Goal: Information Seeking & Learning: Learn about a topic

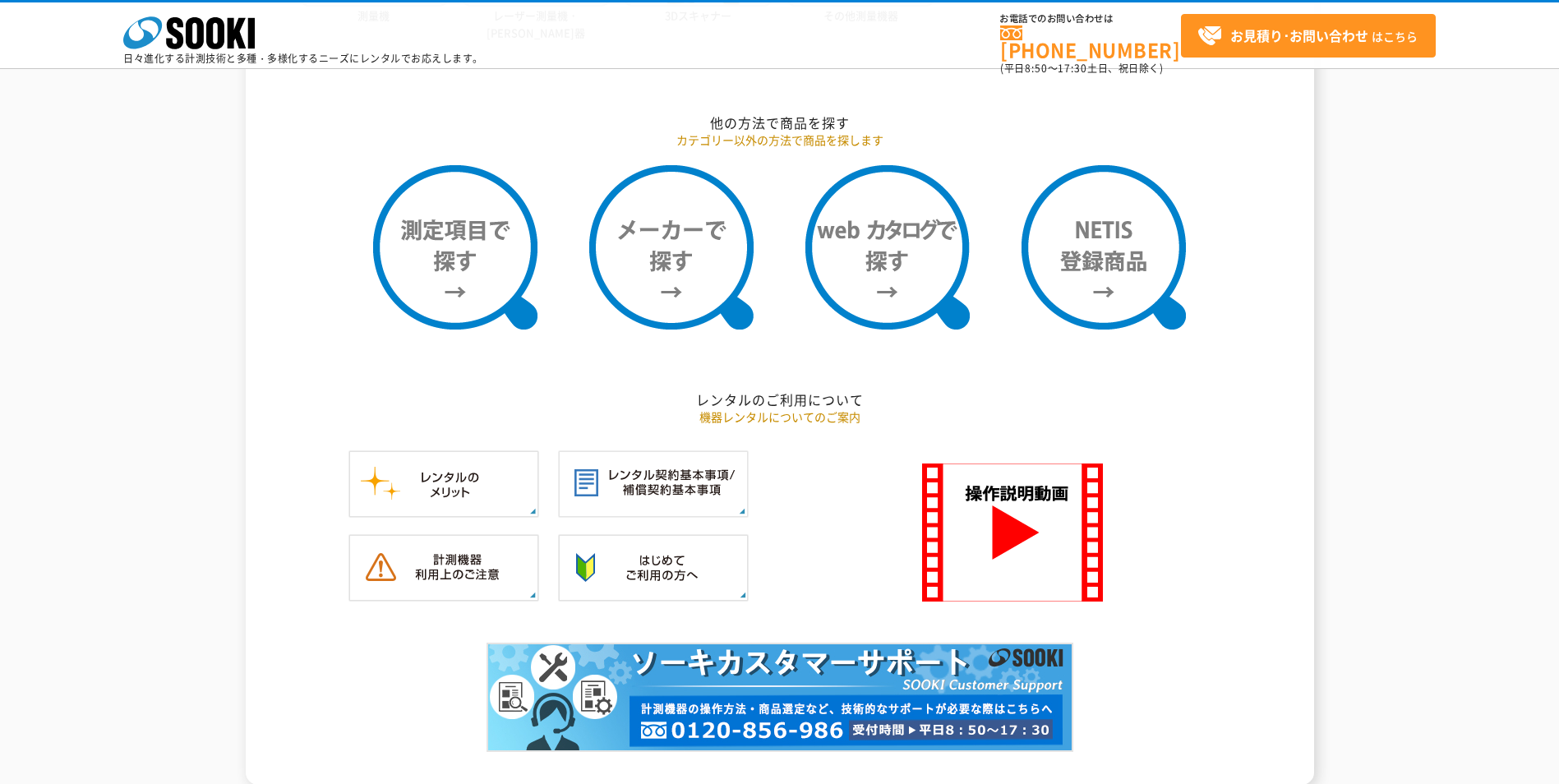
scroll to position [1347, 0]
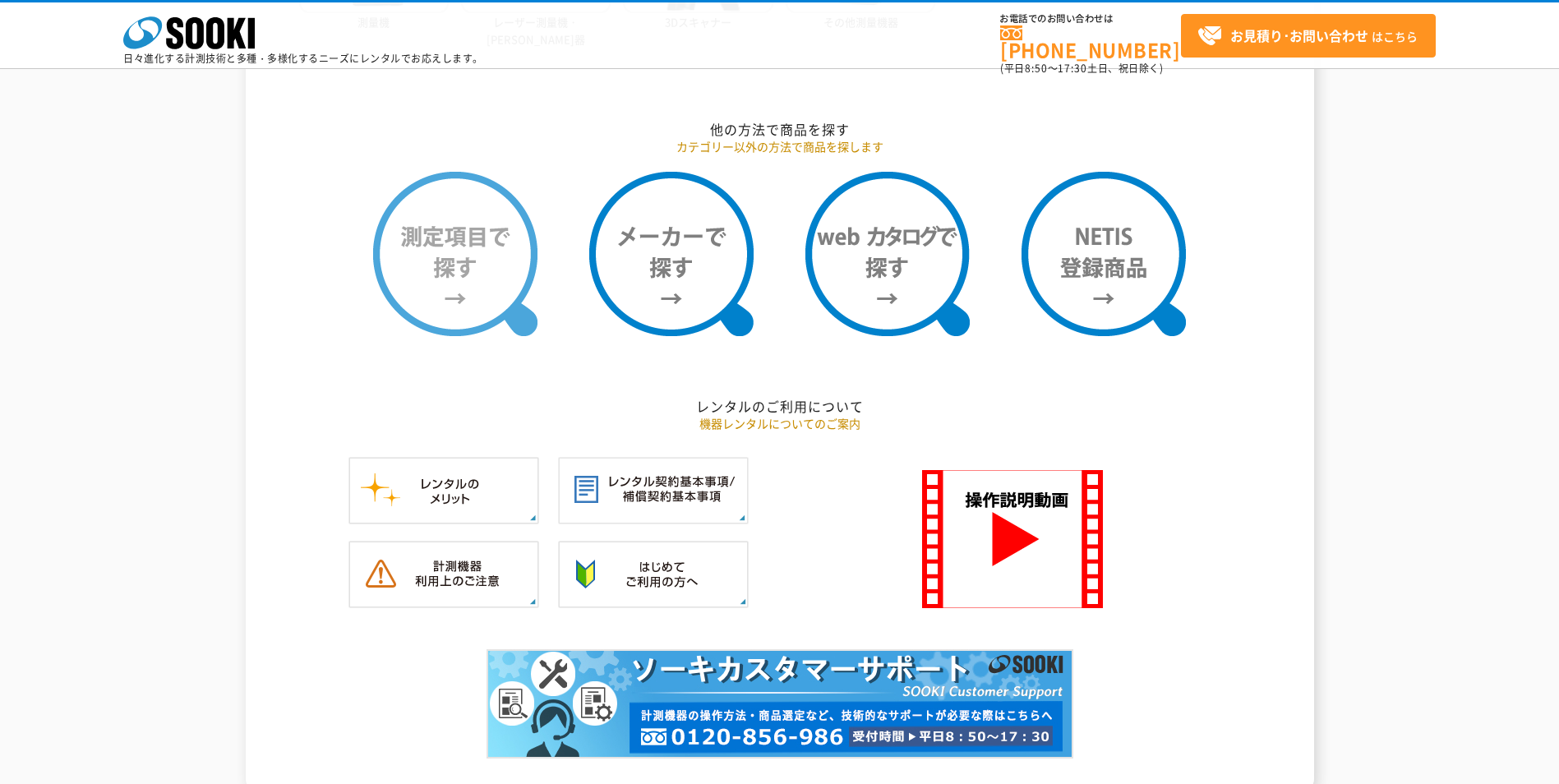
click at [464, 252] on img at bounding box center [455, 253] width 165 height 165
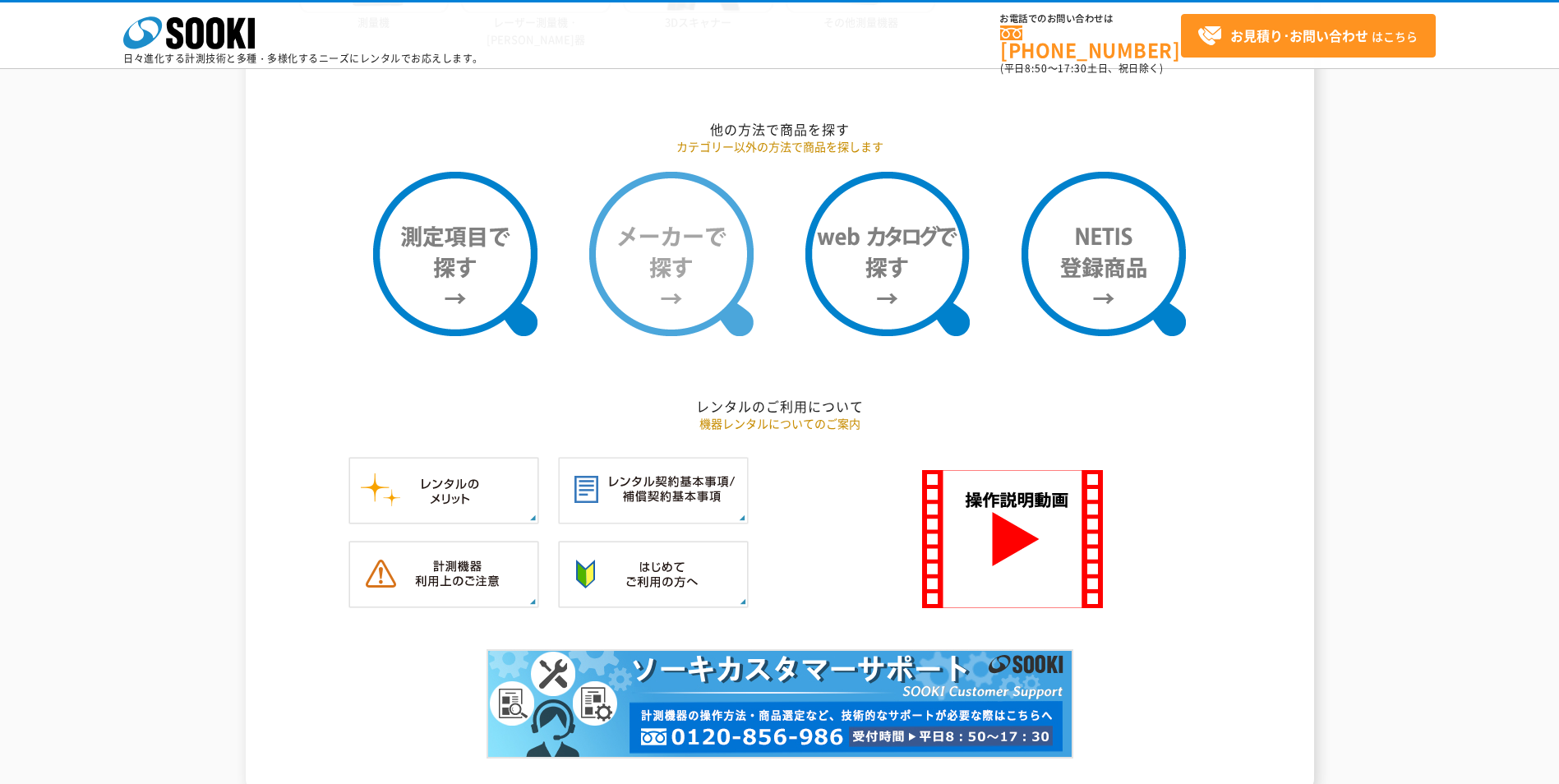
click at [658, 229] on img at bounding box center [671, 253] width 165 height 165
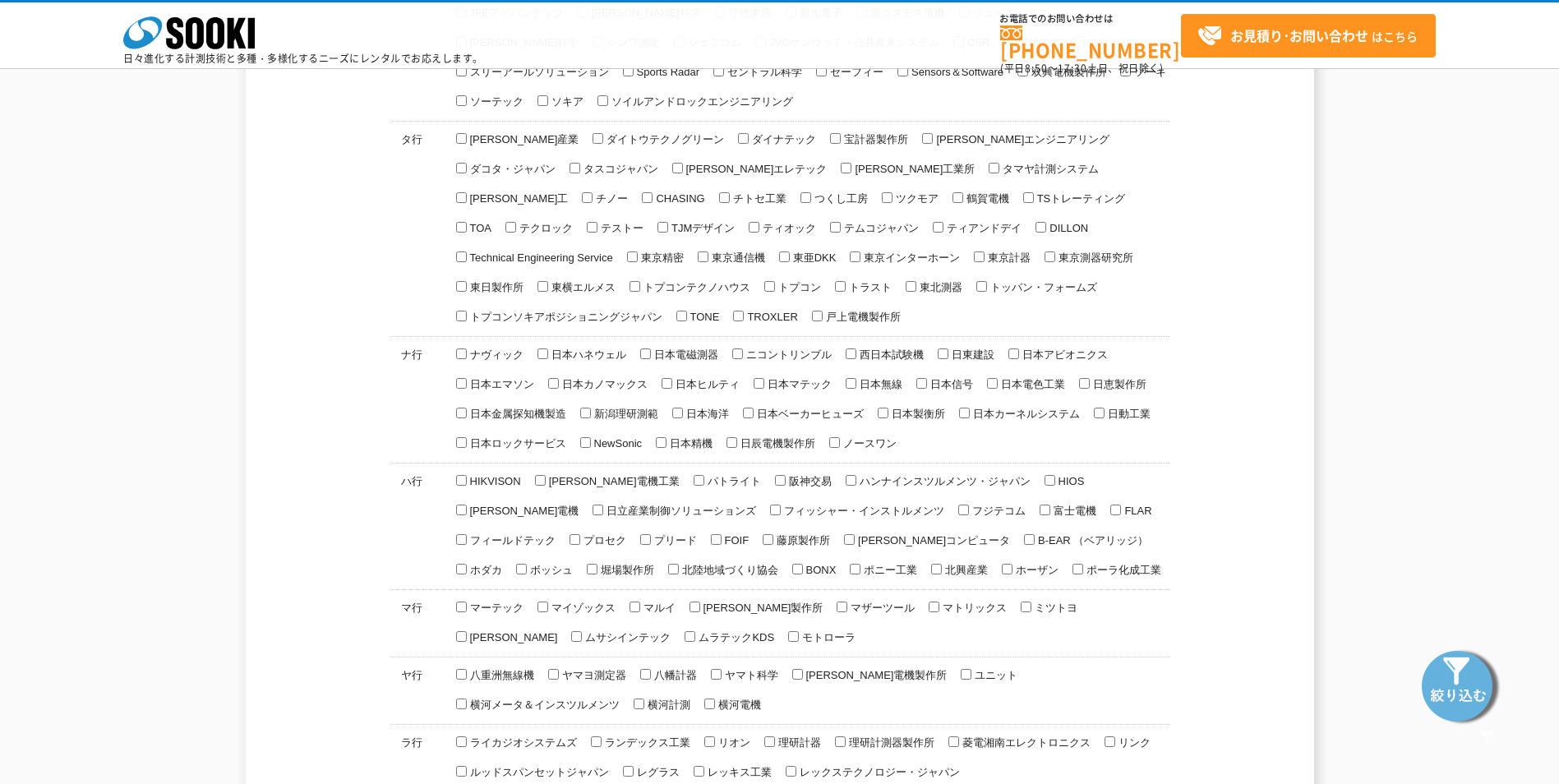
scroll to position [657, 0]
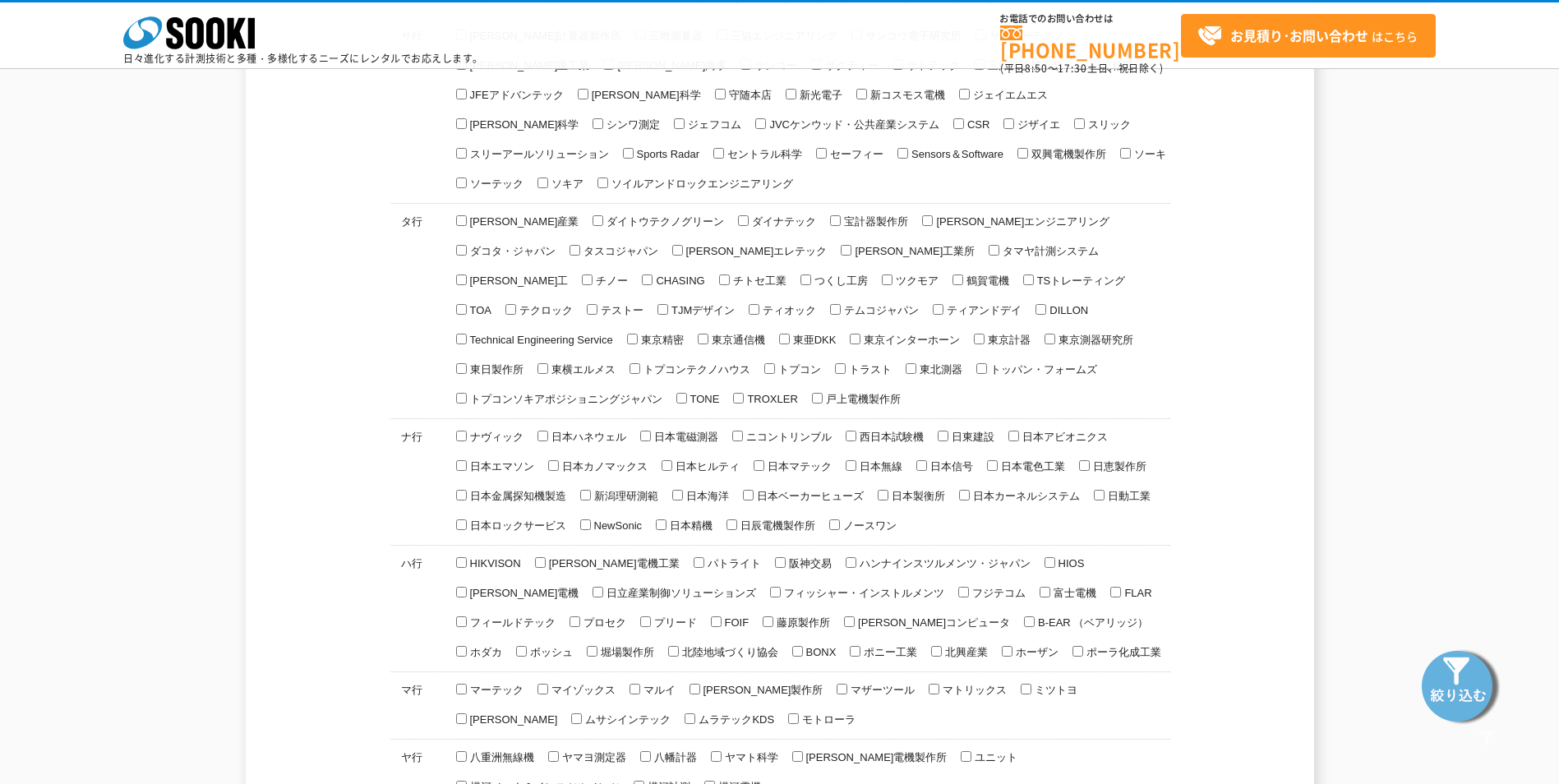
click at [775, 363] on input "トプコン" at bounding box center [770, 368] width 10 height 10
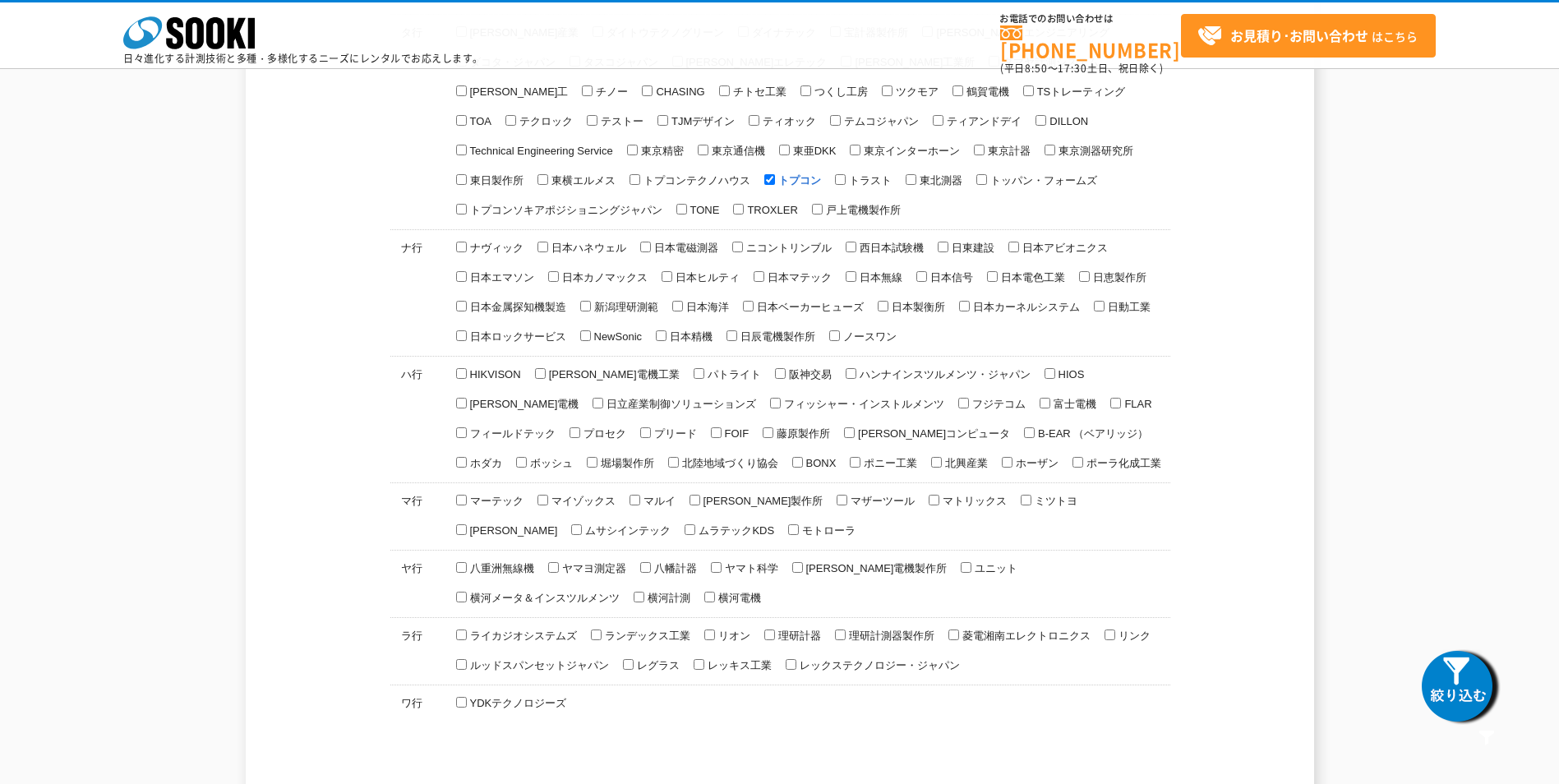
scroll to position [739, 0]
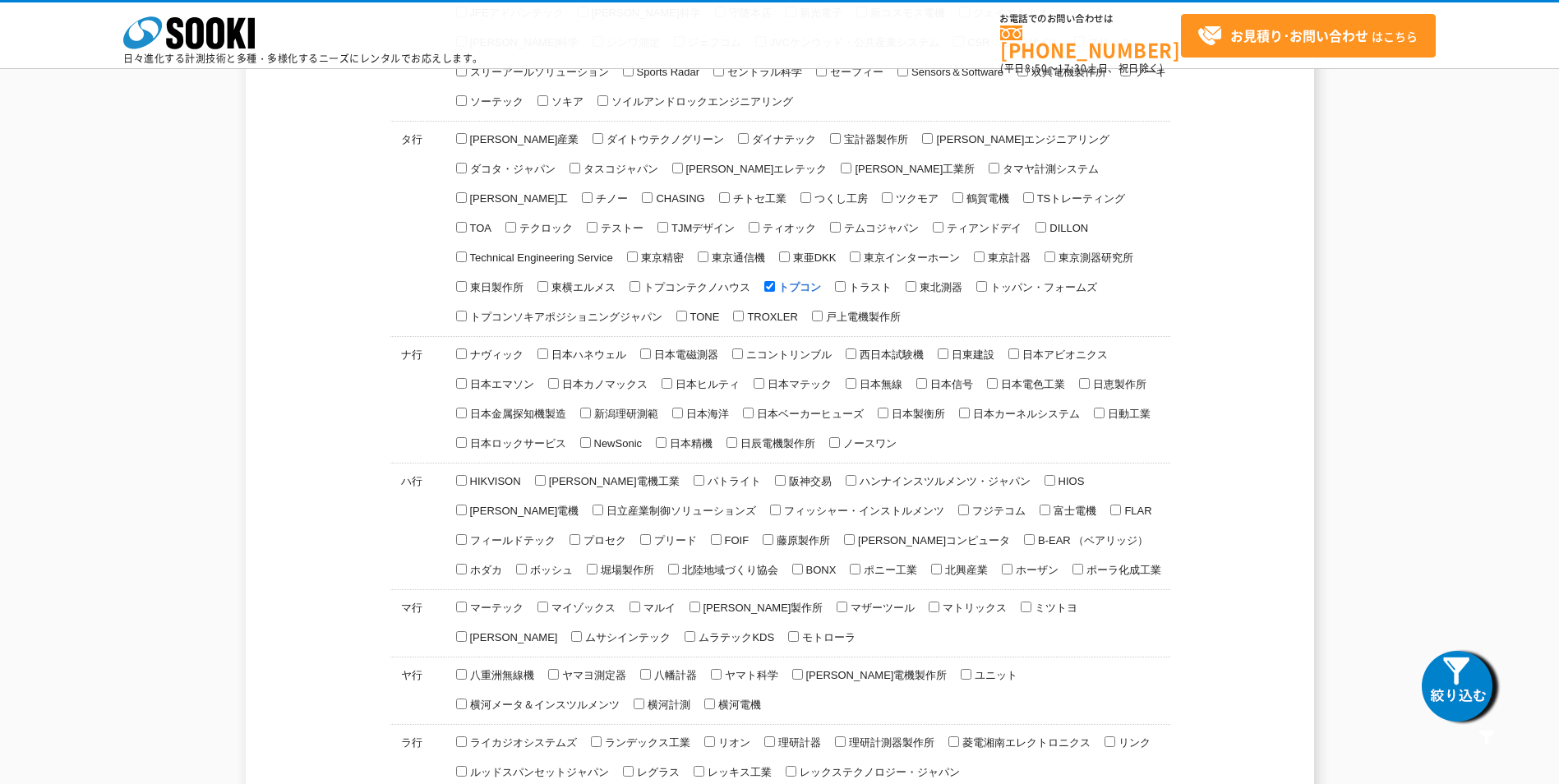
click at [821, 281] on span "トプコン" at bounding box center [797, 287] width 46 height 12
click at [775, 281] on input "トプコン" at bounding box center [770, 286] width 10 height 10
click at [821, 281] on span "トプコン" at bounding box center [797, 287] width 46 height 12
click at [775, 281] on input "トプコン" at bounding box center [770, 286] width 10 height 10
checkbox input "true"
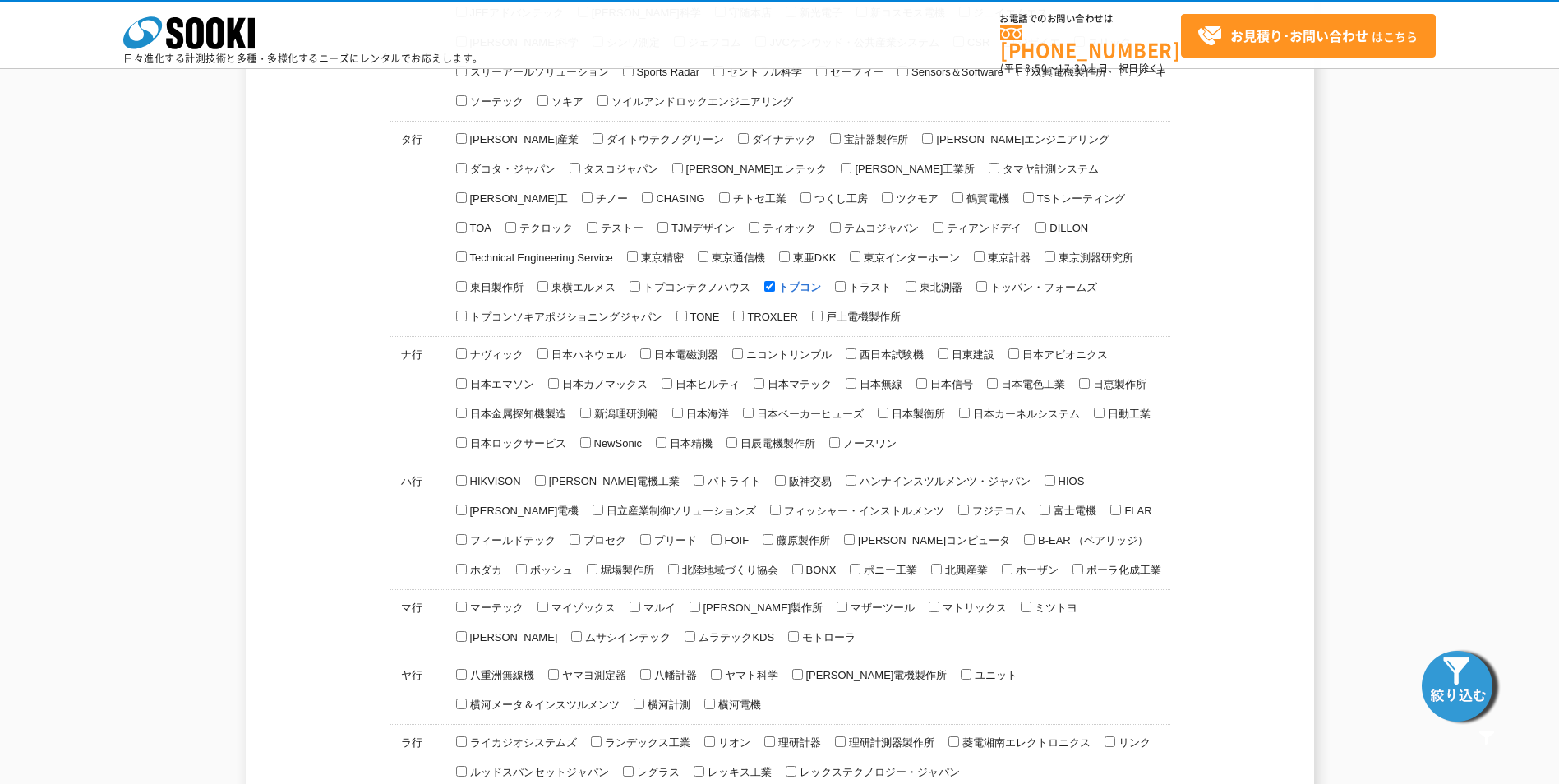
click at [1462, 664] on img at bounding box center [1460, 685] width 82 height 82
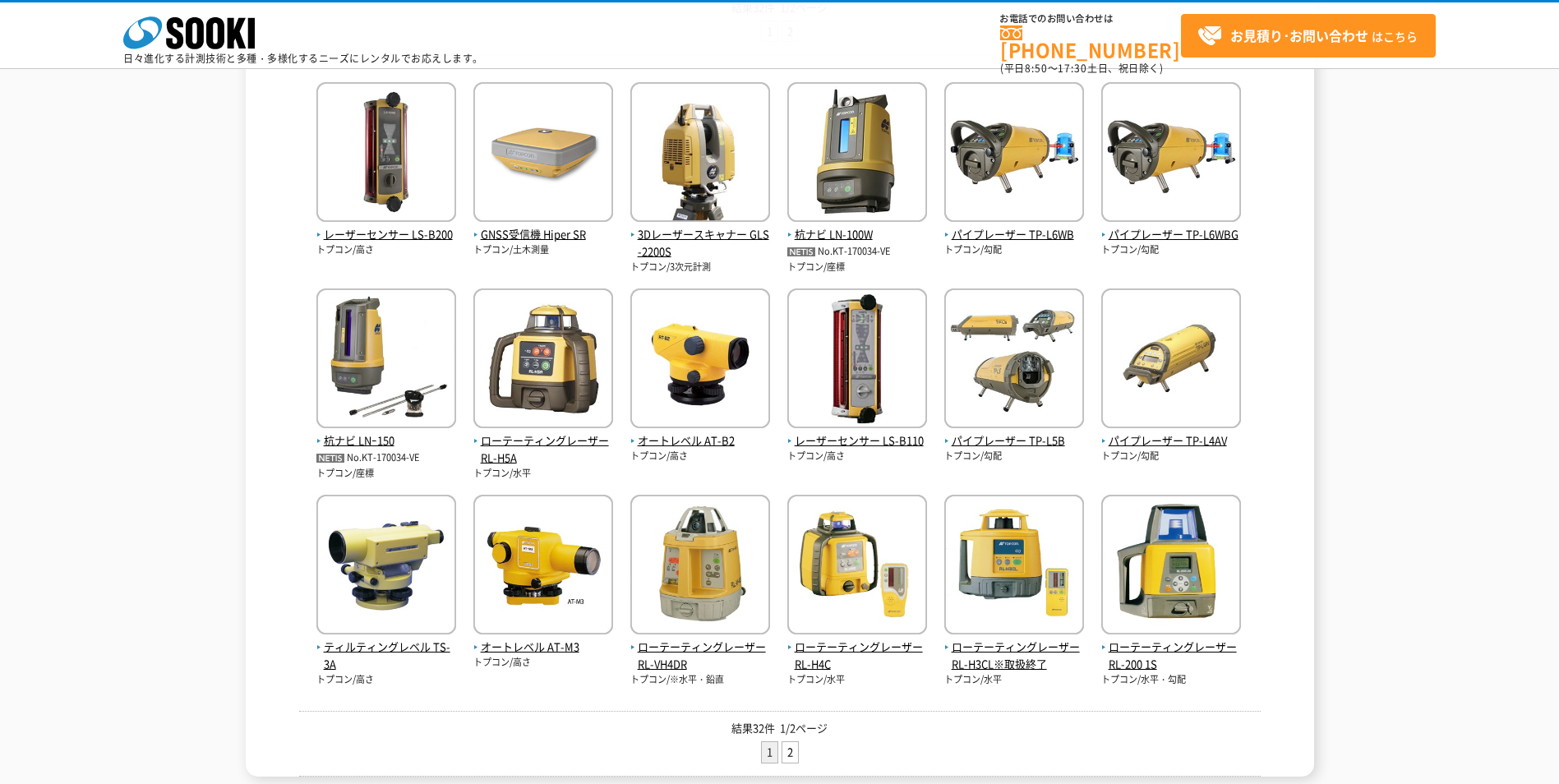
scroll to position [328, 0]
